Goal: Task Accomplishment & Management: Use online tool/utility

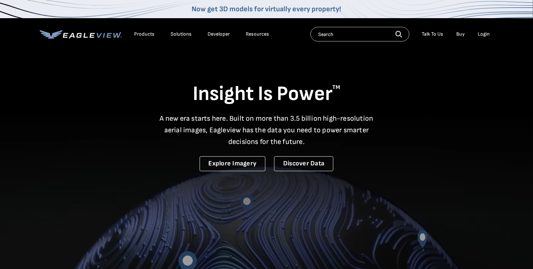
click at [487, 36] on div "Login" at bounding box center [484, 34] width 12 height 7
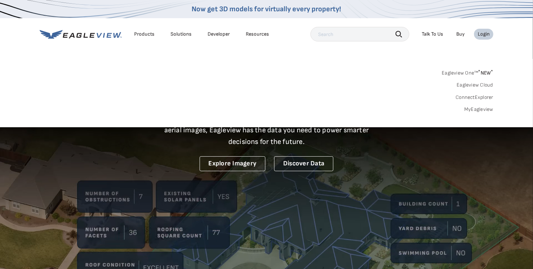
click at [483, 107] on link "MyEagleview" at bounding box center [478, 109] width 29 height 7
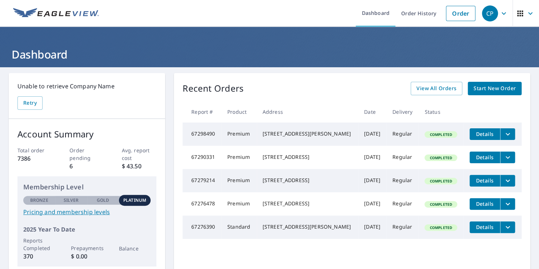
click at [483, 91] on span "Start New Order" at bounding box center [494, 88] width 42 height 9
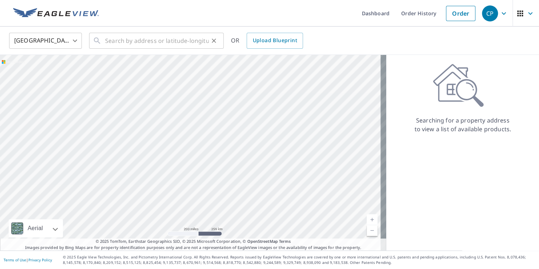
click at [101, 41] on icon at bounding box center [97, 40] width 9 height 9
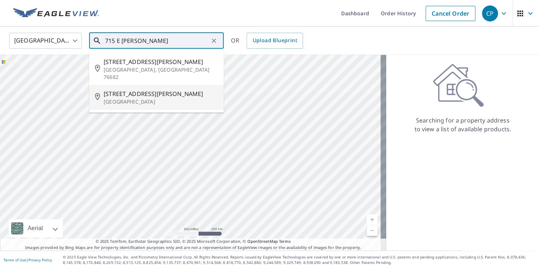
click at [134, 98] on p "[GEOGRAPHIC_DATA]" at bounding box center [161, 101] width 114 height 7
type input "[STREET_ADDRESS][PERSON_NAME]"
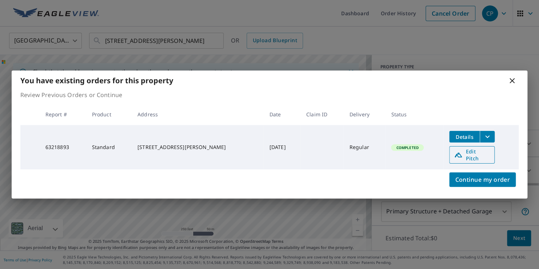
click at [466, 156] on span "Edit Pitch" at bounding box center [472, 155] width 36 height 14
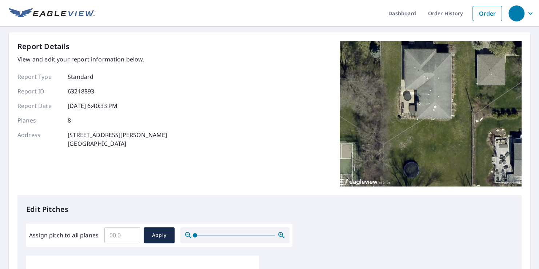
click at [127, 236] on input "Assign pitch to all planes" at bounding box center [122, 235] width 36 height 20
click at [133, 234] on input "0.1" at bounding box center [122, 235] width 36 height 20
click at [133, 234] on input "0.2" at bounding box center [122, 235] width 36 height 20
click at [133, 234] on input "0.3" at bounding box center [122, 235] width 36 height 20
click at [133, 234] on input "0.4" at bounding box center [122, 235] width 36 height 20
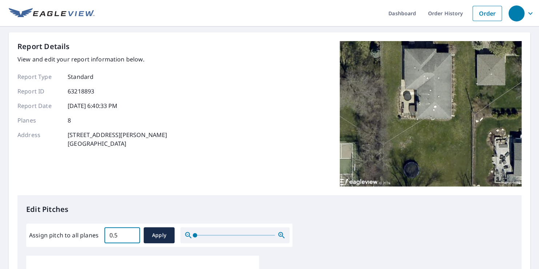
click at [133, 234] on input "0.5" at bounding box center [122, 235] width 36 height 20
click at [133, 234] on input "0.6" at bounding box center [122, 235] width 36 height 20
click at [133, 234] on input "0.7" at bounding box center [122, 235] width 36 height 20
click at [133, 234] on input "0.8" at bounding box center [122, 235] width 36 height 20
click at [133, 234] on input "0.9" at bounding box center [122, 235] width 36 height 20
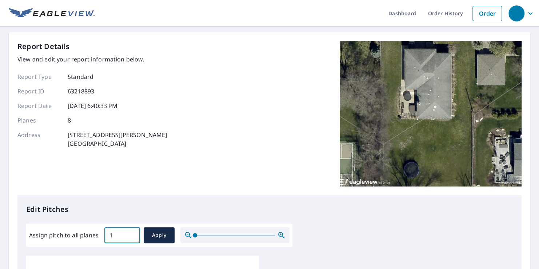
click at [133, 234] on input "1" at bounding box center [122, 235] width 36 height 20
click at [133, 234] on input "1.1" at bounding box center [122, 235] width 36 height 20
click at [133, 234] on input "1.2" at bounding box center [122, 235] width 36 height 20
click at [133, 234] on input "1.3" at bounding box center [122, 235] width 36 height 20
click at [133, 234] on input "1.4" at bounding box center [122, 235] width 36 height 20
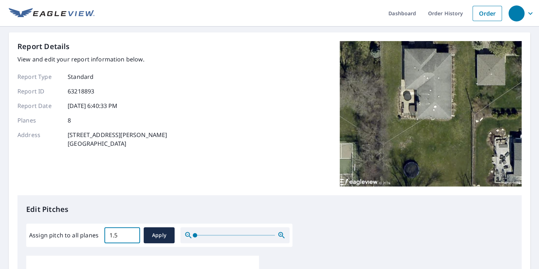
click at [133, 234] on input "1.5" at bounding box center [122, 235] width 36 height 20
click at [133, 234] on input "1.6" at bounding box center [122, 235] width 36 height 20
type input "1"
type input "4"
click at [154, 237] on span "Apply" at bounding box center [158, 235] width 19 height 9
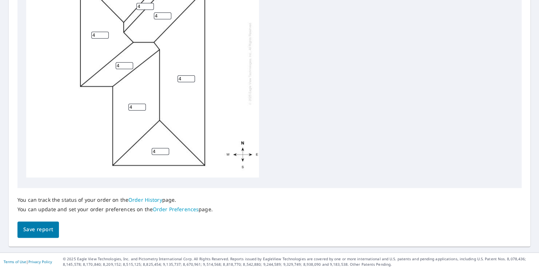
scroll to position [306, 0]
click at [41, 223] on button "Save report" at bounding box center [37, 228] width 41 height 16
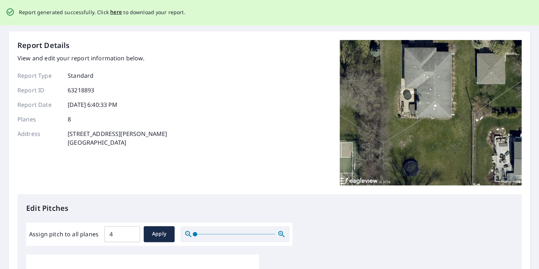
scroll to position [0, 0]
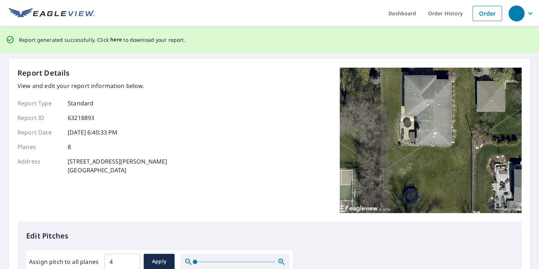
click at [114, 39] on span "here" at bounding box center [116, 39] width 12 height 9
